Goal: Task Accomplishment & Management: Use online tool/utility

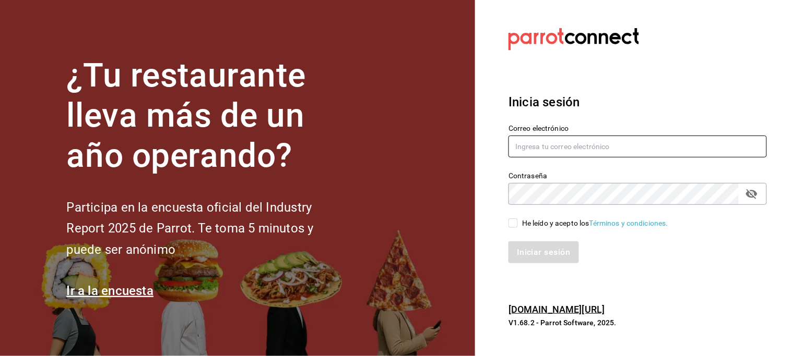
type input "[EMAIL_ADDRESS][DOMAIN_NAME]"
click at [515, 222] on input "He leído y acepto los Términos y condiciones." at bounding box center [512, 223] width 9 height 9
checkbox input "true"
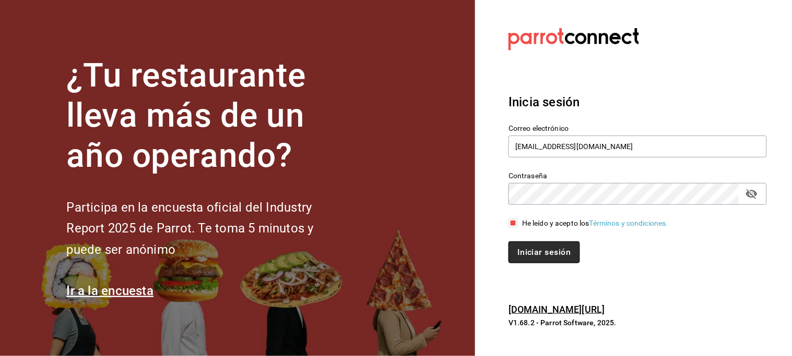
click at [550, 253] on button "Iniciar sesión" at bounding box center [543, 253] width 71 height 22
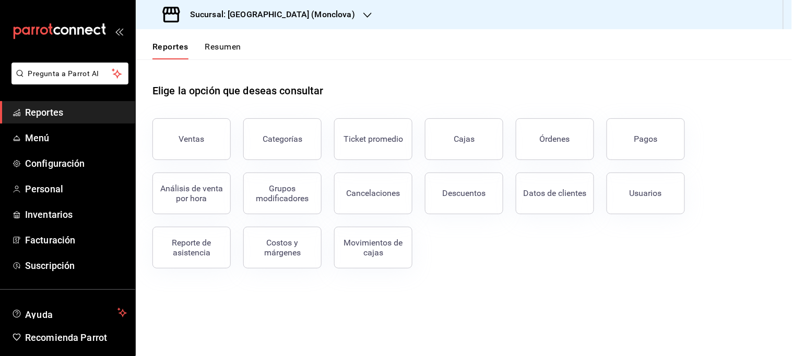
click at [294, 17] on h3 "Sucursal: [GEOGRAPHIC_DATA] (Monclova)" at bounding box center [268, 14] width 173 height 13
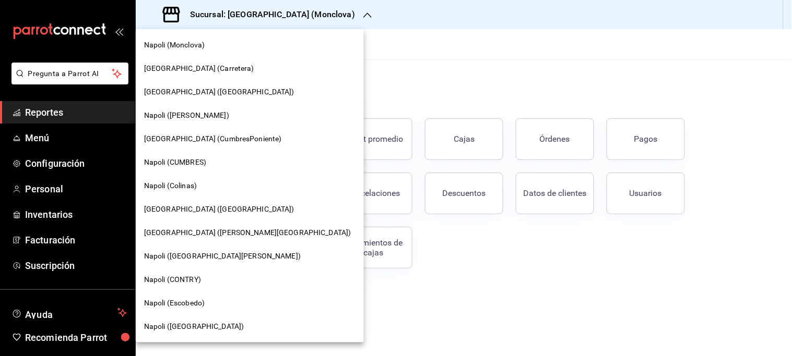
click at [191, 206] on span "[GEOGRAPHIC_DATA] ([GEOGRAPHIC_DATA])" at bounding box center [219, 209] width 150 height 11
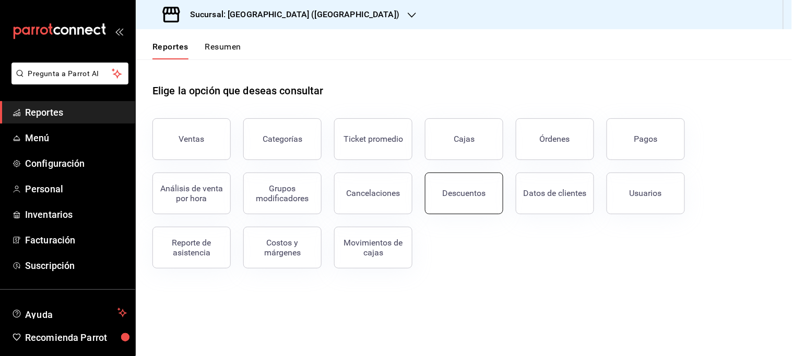
click at [450, 190] on div "Descuentos" at bounding box center [464, 193] width 43 height 10
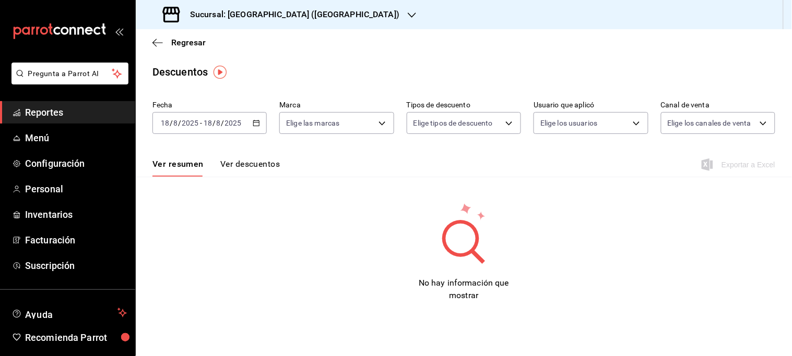
click at [256, 124] on icon "button" at bounding box center [256, 123] width 7 height 7
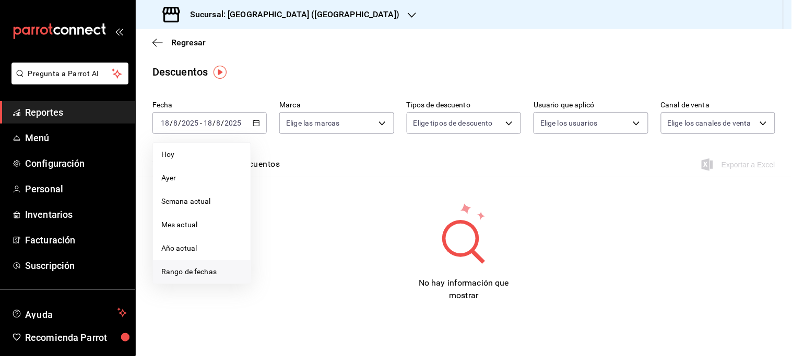
click at [211, 267] on span "Rango de fechas" at bounding box center [201, 272] width 81 height 11
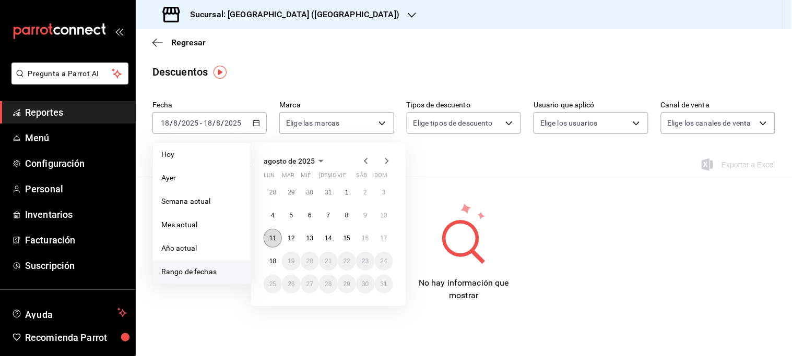
click at [272, 238] on abbr "11" at bounding box center [272, 238] width 7 height 7
click at [383, 239] on abbr "17" at bounding box center [383, 238] width 7 height 7
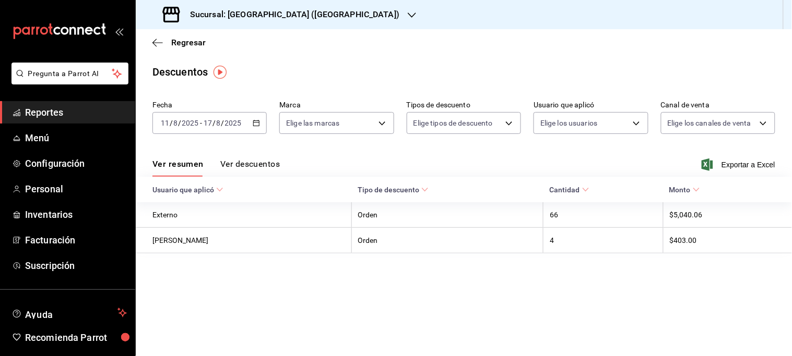
click at [241, 162] on button "Ver descuentos" at bounding box center [250, 168] width 60 height 18
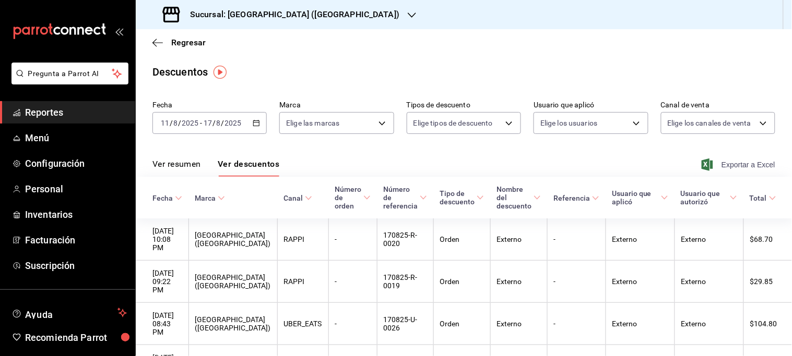
click at [732, 164] on span "Exportar a Excel" at bounding box center [740, 165] width 72 height 13
click at [408, 13] on icon "button" at bounding box center [412, 15] width 8 height 8
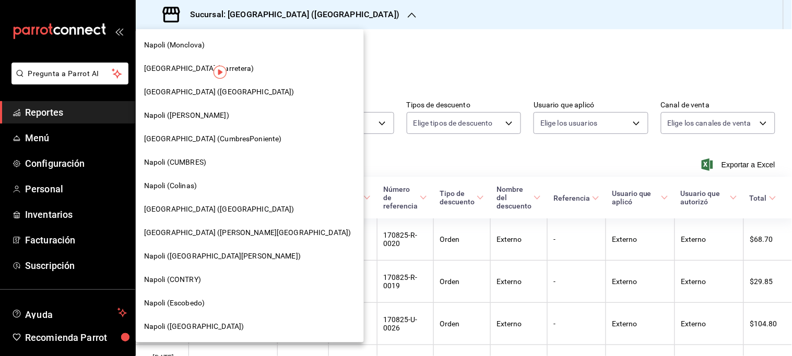
click at [196, 187] on span "Napoli (Colinas)" at bounding box center [170, 186] width 53 height 11
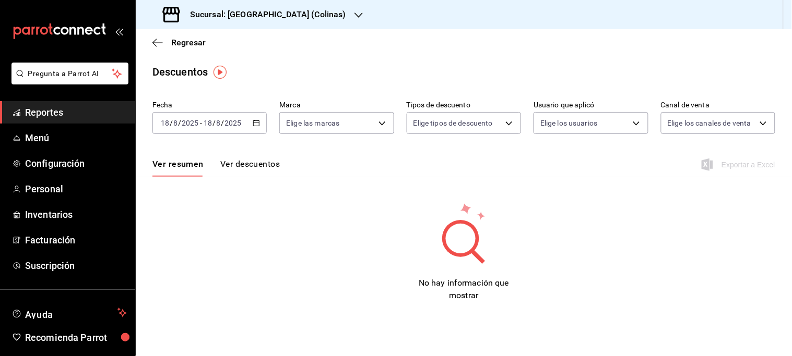
click at [253, 130] on div "[DATE] [DATE] - [DATE] [DATE]" at bounding box center [209, 123] width 114 height 22
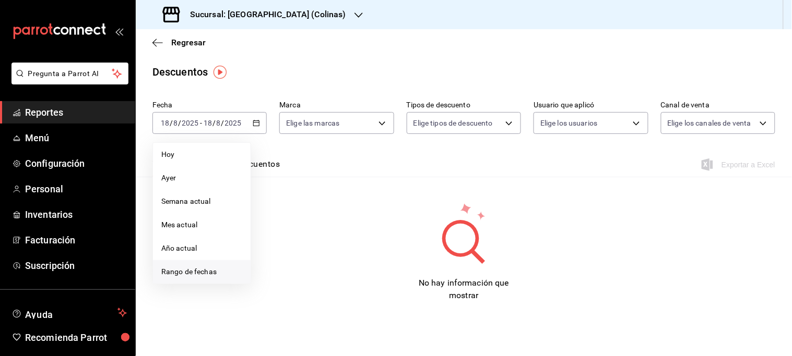
click at [212, 269] on span "Rango de fechas" at bounding box center [201, 272] width 81 height 11
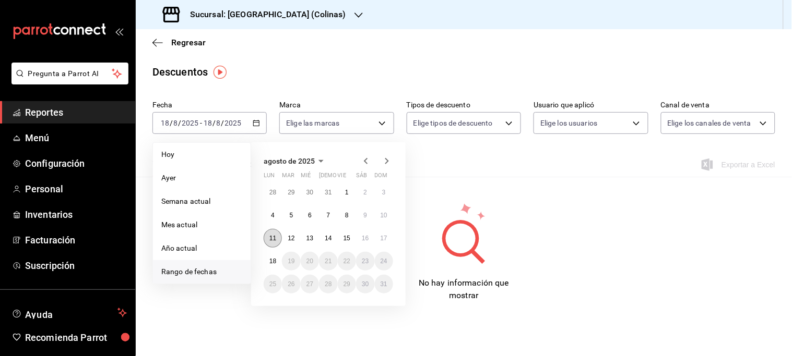
click at [272, 237] on abbr "11" at bounding box center [272, 238] width 7 height 7
click at [378, 238] on button "17" at bounding box center [384, 238] width 18 height 19
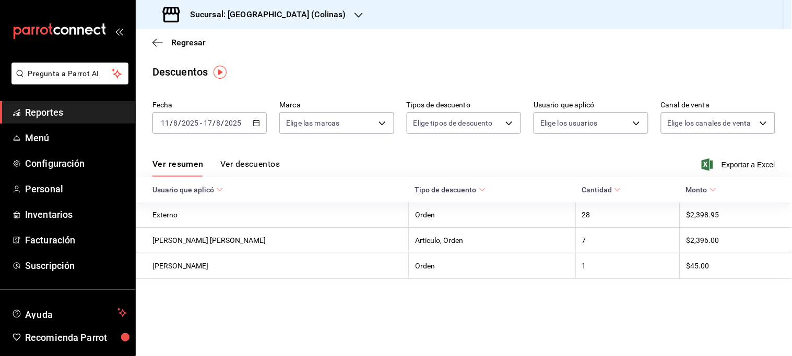
click at [259, 165] on button "Ver descuentos" at bounding box center [250, 168] width 60 height 18
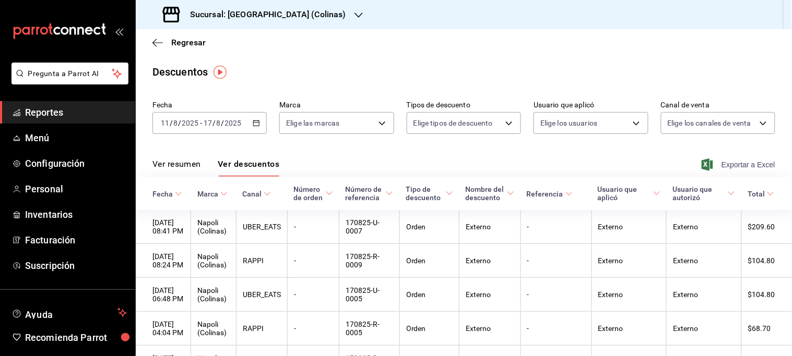
click at [724, 167] on span "Exportar a Excel" at bounding box center [740, 165] width 72 height 13
click at [354, 14] on icon "button" at bounding box center [358, 15] width 8 height 8
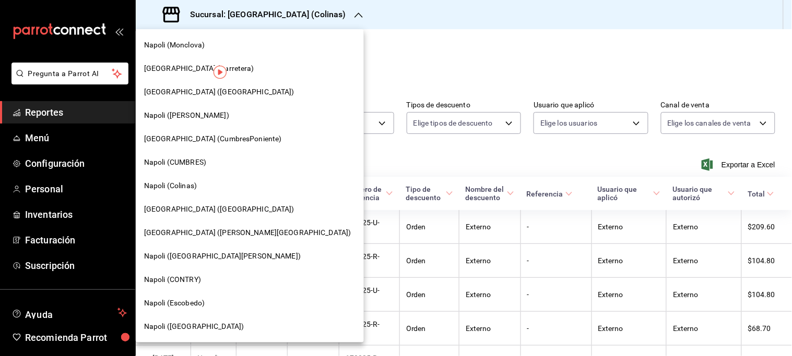
click at [215, 242] on div "[GEOGRAPHIC_DATA] ([PERSON_NAME][GEOGRAPHIC_DATA])" at bounding box center [250, 232] width 228 height 23
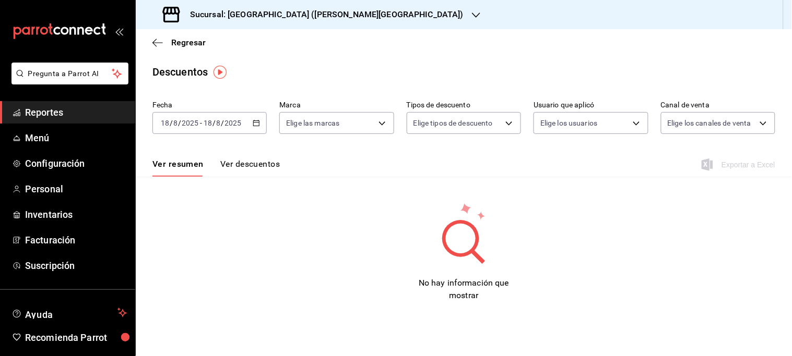
click at [254, 124] on icon "button" at bounding box center [256, 123] width 7 height 7
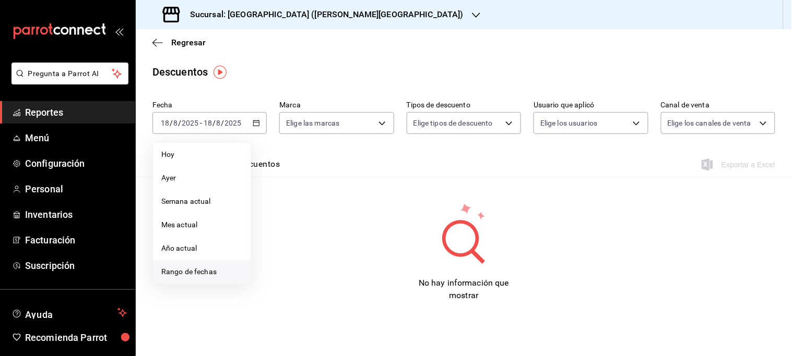
click at [201, 271] on span "Rango de fechas" at bounding box center [201, 272] width 81 height 11
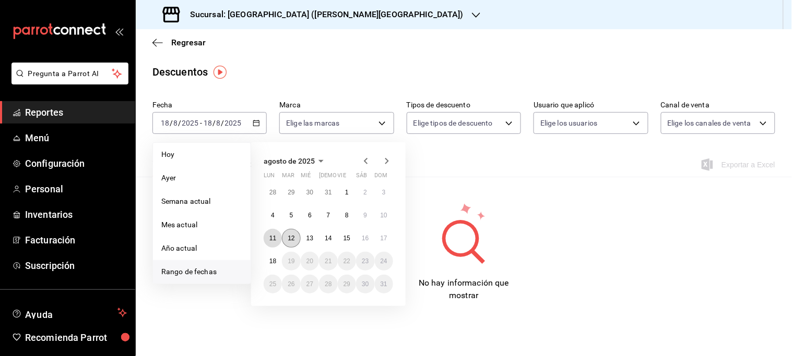
click at [271, 242] on button "11" at bounding box center [273, 238] width 18 height 19
click at [380, 243] on button "17" at bounding box center [384, 238] width 18 height 19
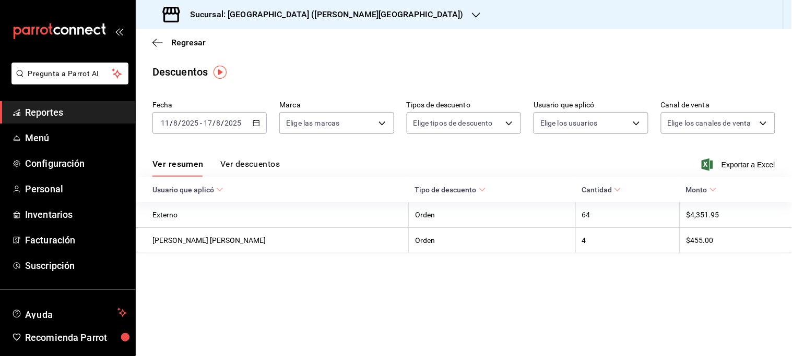
click at [252, 165] on button "Ver descuentos" at bounding box center [250, 168] width 60 height 18
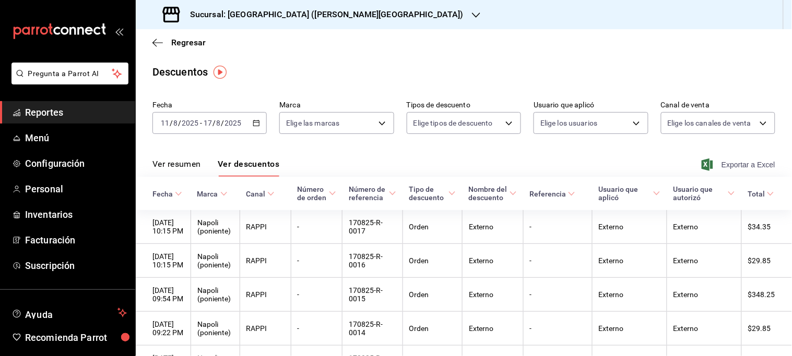
click at [728, 165] on span "Exportar a Excel" at bounding box center [740, 165] width 72 height 13
click at [472, 12] on icon "button" at bounding box center [476, 15] width 8 height 8
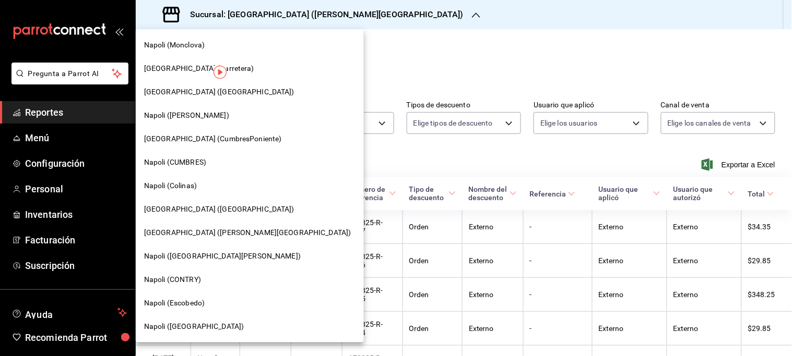
click at [180, 280] on span "Napoli (CONTRY)" at bounding box center [172, 280] width 57 height 11
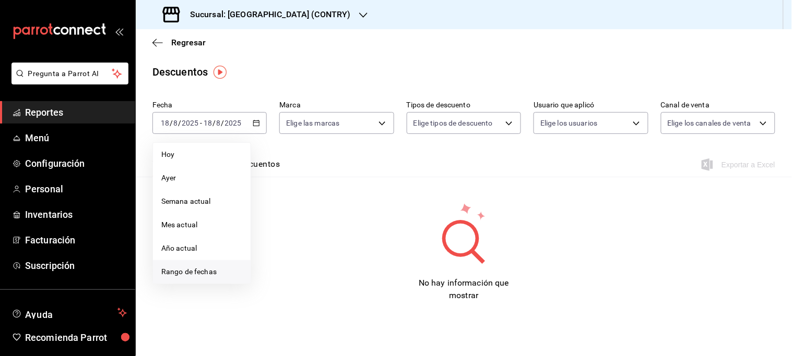
click at [196, 269] on span "Rango de fechas" at bounding box center [201, 272] width 81 height 11
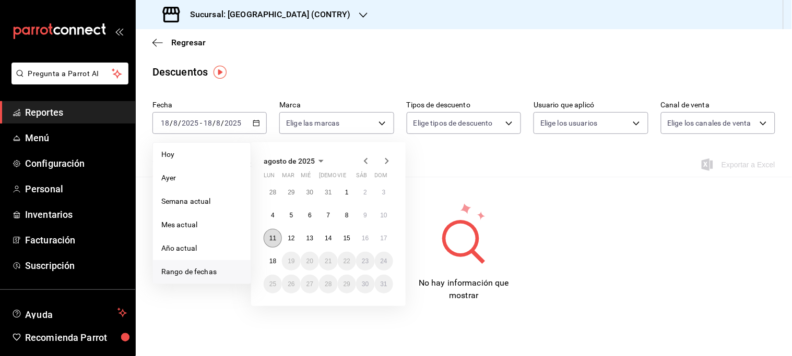
click at [277, 237] on button "11" at bounding box center [273, 238] width 18 height 19
click at [387, 237] on abbr "17" at bounding box center [383, 238] width 7 height 7
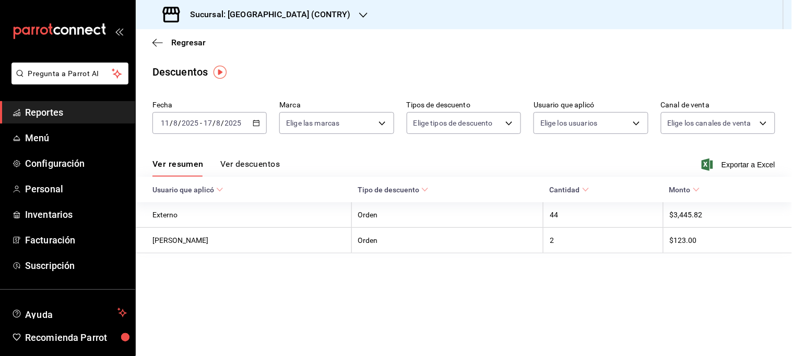
click at [251, 163] on button "Ver descuentos" at bounding box center [250, 168] width 60 height 18
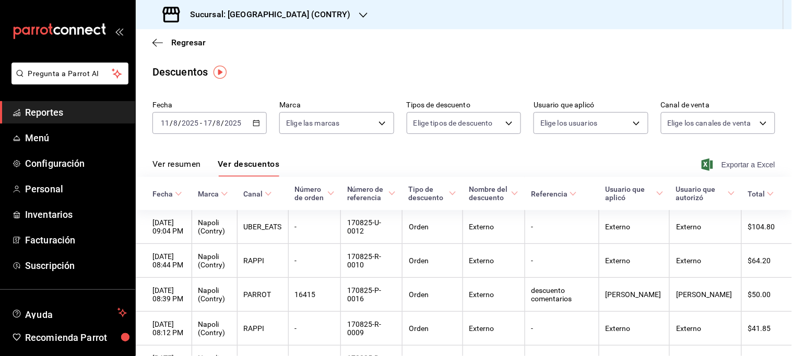
click at [732, 164] on span "Exportar a Excel" at bounding box center [740, 165] width 72 height 13
click at [359, 14] on icon "button" at bounding box center [363, 15] width 8 height 8
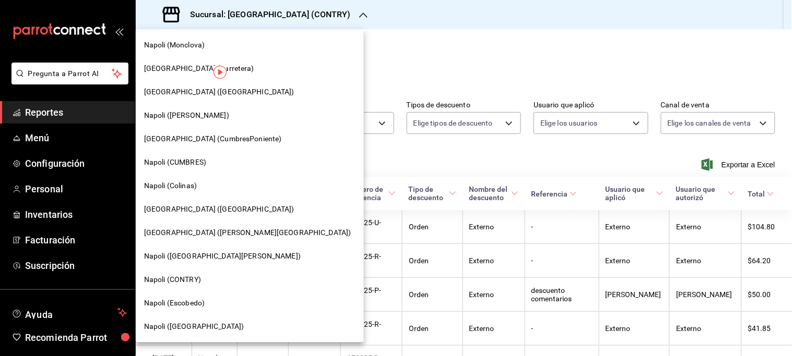
click at [201, 163] on span "Napoli (CUMBRES)" at bounding box center [175, 162] width 62 height 11
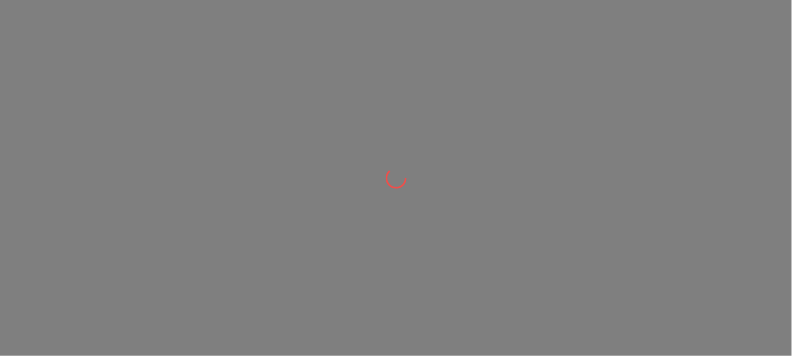
click at [201, 163] on div at bounding box center [396, 178] width 792 height 356
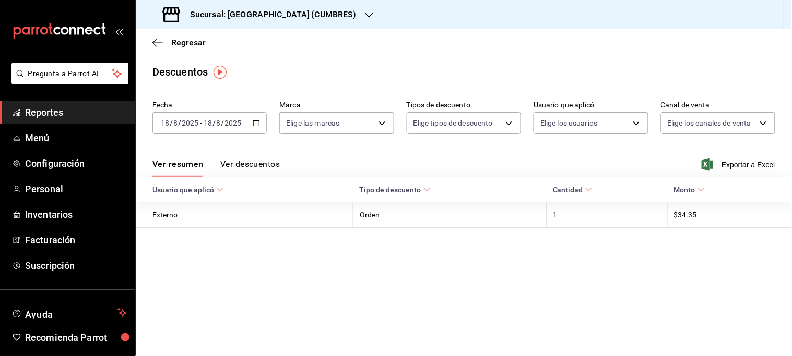
click at [256, 123] on \(Stroke\) "button" at bounding box center [257, 122] width 6 height 1
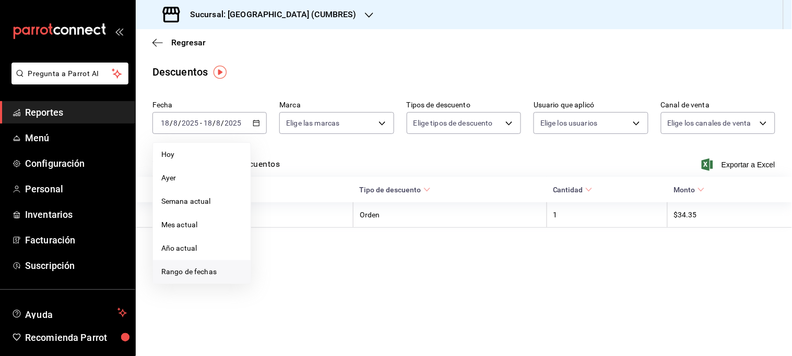
click at [200, 275] on span "Rango de fechas" at bounding box center [201, 272] width 81 height 11
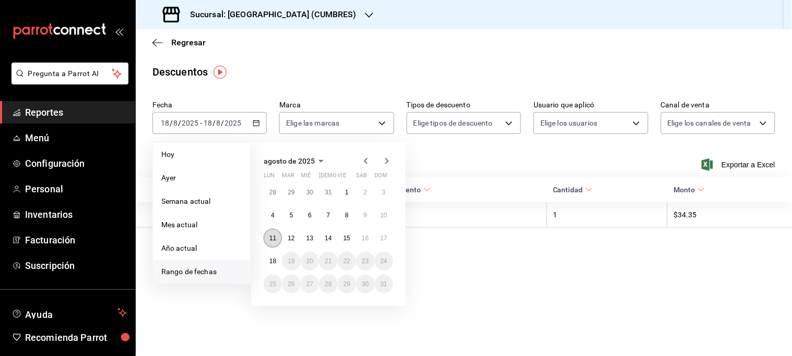
click at [268, 236] on button "11" at bounding box center [273, 238] width 18 height 19
click at [388, 236] on button "17" at bounding box center [384, 238] width 18 height 19
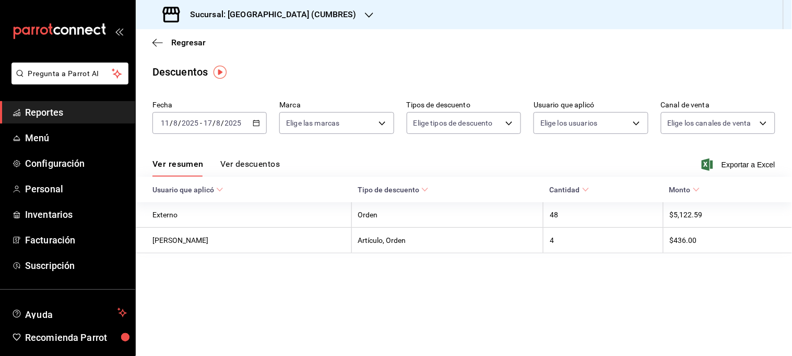
click at [225, 165] on button "Ver descuentos" at bounding box center [250, 168] width 60 height 18
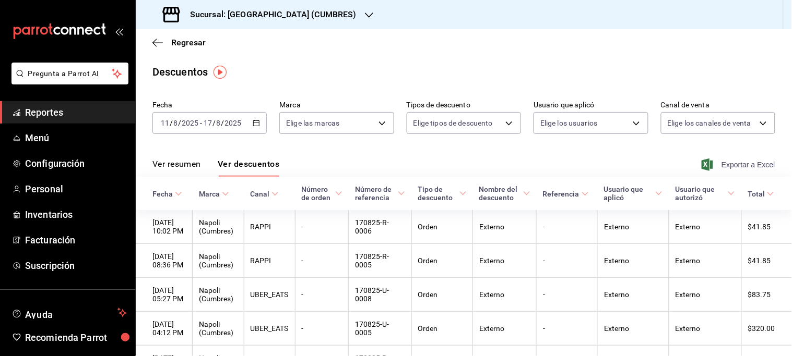
click at [752, 165] on span "Exportar a Excel" at bounding box center [740, 165] width 72 height 13
click at [365, 13] on icon "button" at bounding box center [369, 15] width 8 height 5
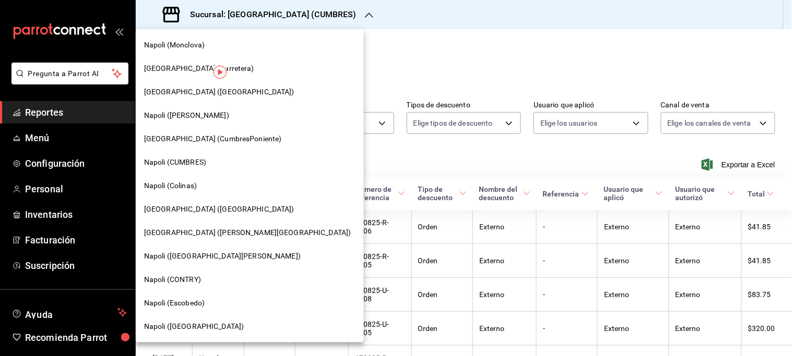
click at [180, 142] on span "[GEOGRAPHIC_DATA] (CumbresPoniente)" at bounding box center [213, 139] width 138 height 11
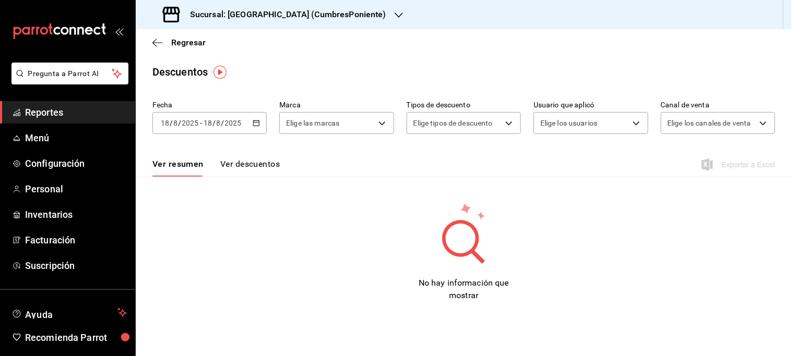
click at [258, 124] on icon "button" at bounding box center [256, 123] width 7 height 7
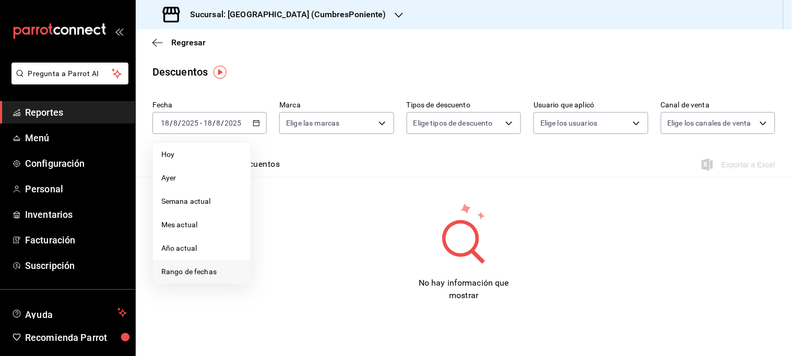
click at [218, 279] on li "Rango de fechas" at bounding box center [202, 271] width 98 height 23
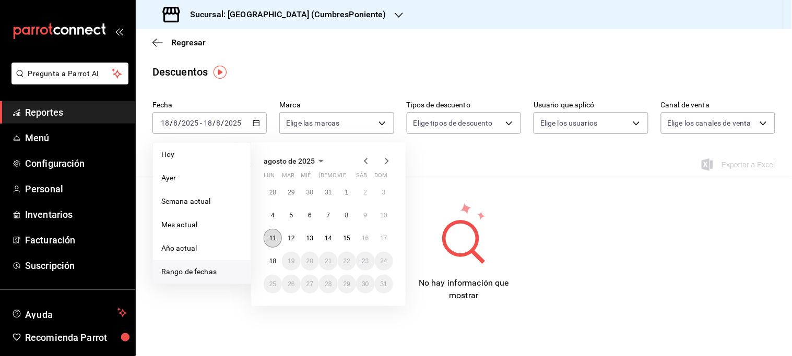
click at [272, 240] on abbr "11" at bounding box center [272, 238] width 7 height 7
click at [394, 237] on div "agosto de 2025 lun mar [PERSON_NAME] vie sáb dom 28 29 30 31 1 2 3 4 5 6 7 8 9 …" at bounding box center [328, 224] width 154 height 164
click at [384, 237] on abbr "17" at bounding box center [383, 238] width 7 height 7
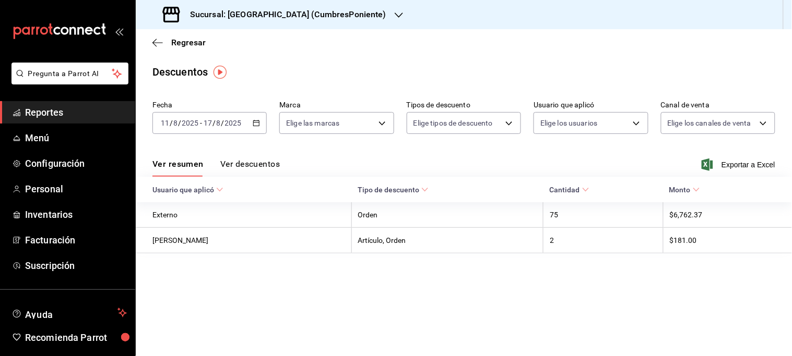
click at [232, 166] on button "Ver descuentos" at bounding box center [250, 168] width 60 height 18
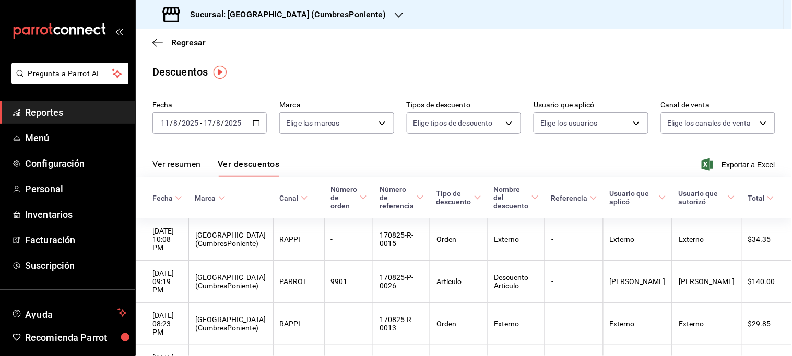
drag, startPoint x: 730, startPoint y: 163, endPoint x: 721, endPoint y: 163, distance: 8.4
click at [730, 163] on span "Exportar a Excel" at bounding box center [740, 165] width 72 height 13
click at [331, 17] on div "Sucursal: [GEOGRAPHIC_DATA] (CumbresPoniente)" at bounding box center [275, 14] width 263 height 29
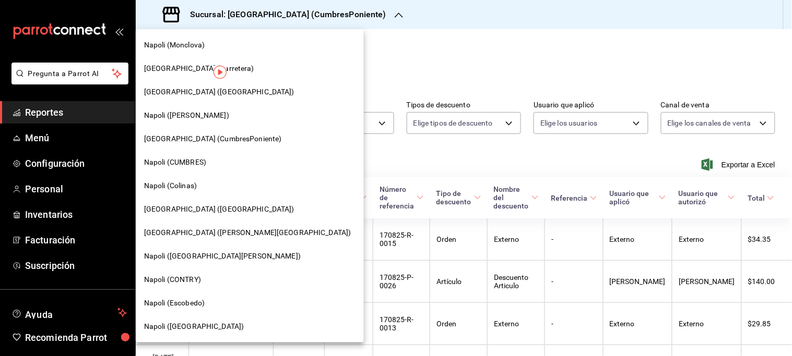
click at [176, 331] on span "Napoli ([GEOGRAPHIC_DATA])" at bounding box center [194, 327] width 100 height 11
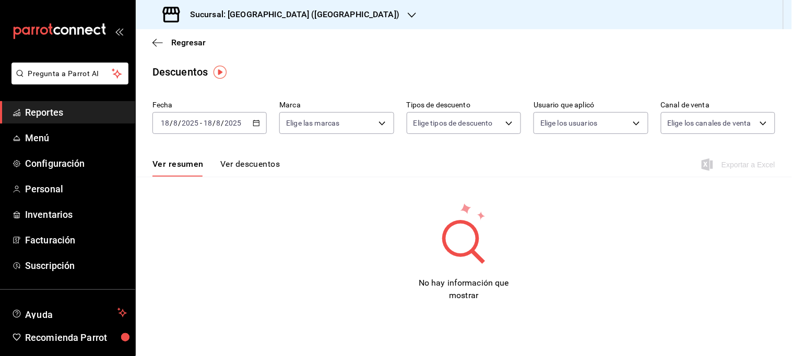
click at [256, 123] on \(Stroke\) "button" at bounding box center [257, 122] width 6 height 1
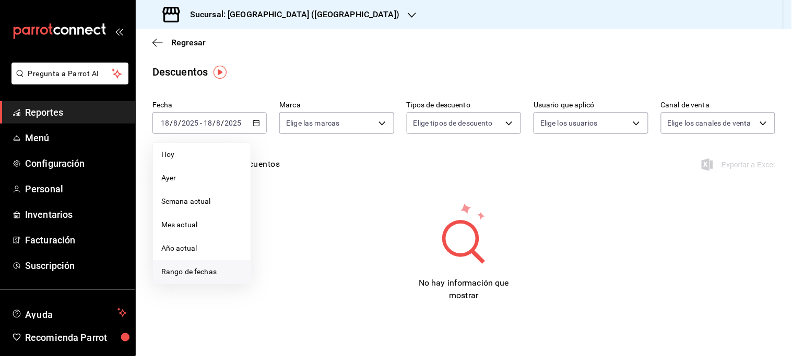
click at [186, 277] on span "Rango de fechas" at bounding box center [201, 272] width 81 height 11
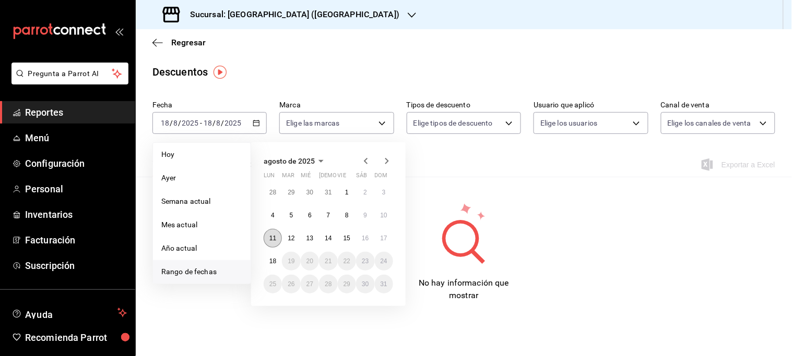
click at [275, 240] on abbr "11" at bounding box center [272, 238] width 7 height 7
click at [380, 237] on abbr "17" at bounding box center [383, 238] width 7 height 7
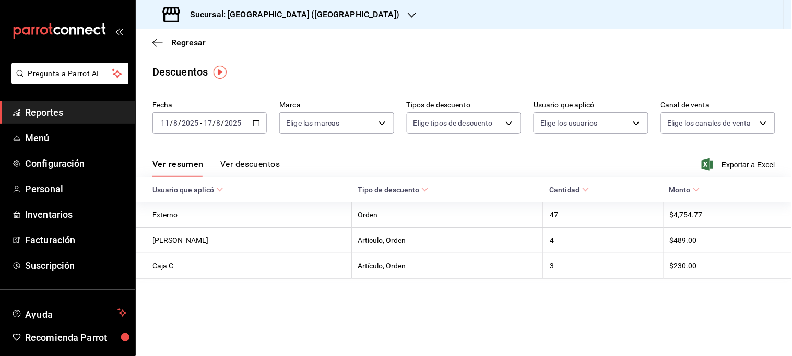
click at [253, 164] on button "Ver descuentos" at bounding box center [250, 168] width 60 height 18
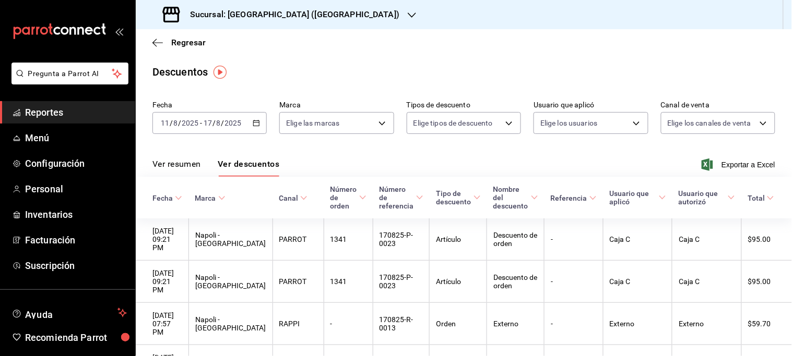
click at [258, 169] on button "Ver descuentos" at bounding box center [249, 168] width 62 height 18
click at [727, 158] on div "Ver resumen Ver descuentos Exportar a Excel" at bounding box center [464, 162] width 656 height 30
click at [763, 64] on div "Descuentos" at bounding box center [464, 72] width 656 height 16
click at [734, 164] on span "Exportar a Excel" at bounding box center [740, 165] width 72 height 13
click at [180, 42] on span "Regresar" at bounding box center [188, 43] width 34 height 10
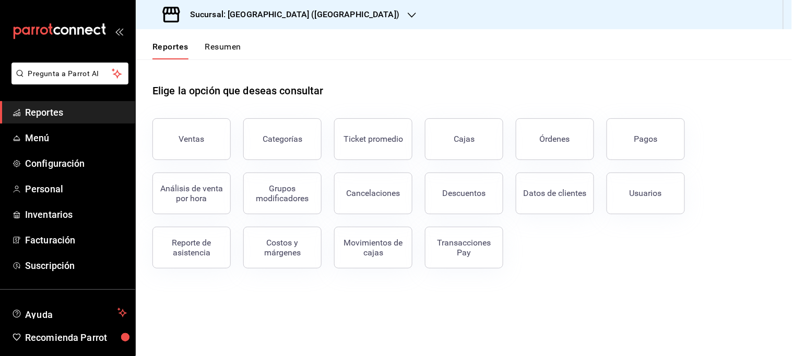
click at [310, 11] on div "Sucursal: [GEOGRAPHIC_DATA] ([GEOGRAPHIC_DATA])" at bounding box center [282, 14] width 276 height 29
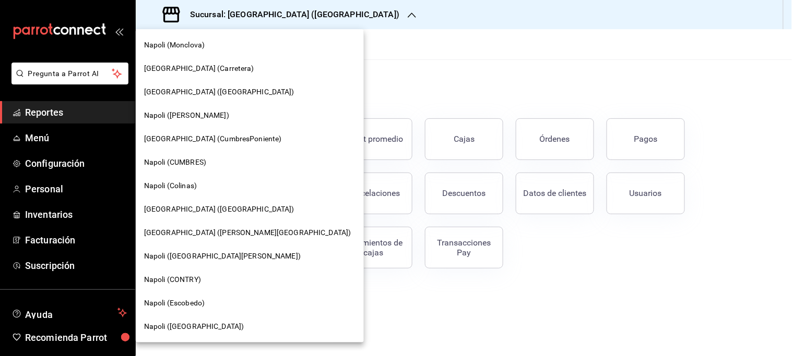
click at [188, 206] on span "[GEOGRAPHIC_DATA] ([GEOGRAPHIC_DATA])" at bounding box center [219, 209] width 150 height 11
